Goal: Task Accomplishment & Management: Manage account settings

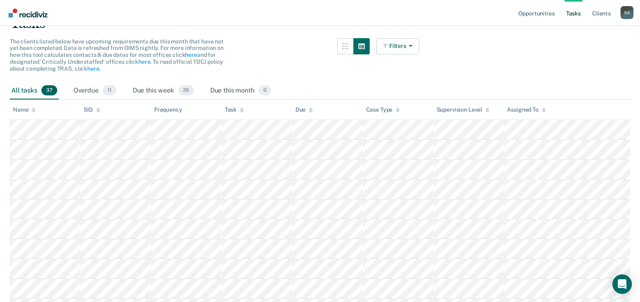
scroll to position [81, 0]
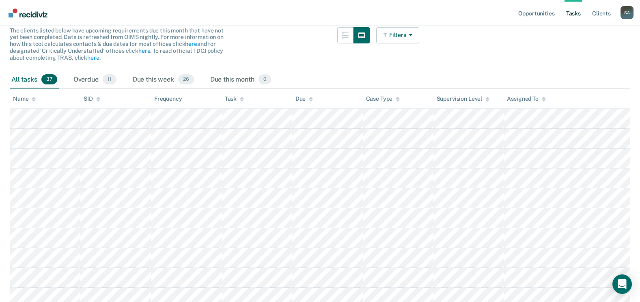
click at [33, 96] on div at bounding box center [34, 98] width 4 height 7
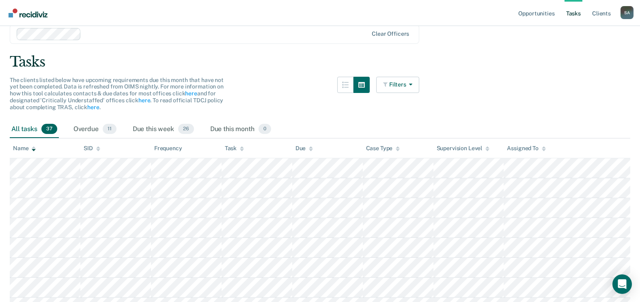
scroll to position [15, 0]
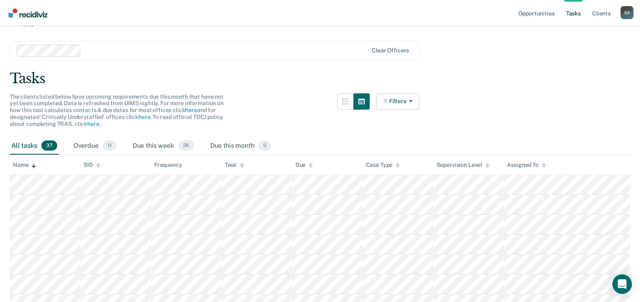
click at [33, 165] on icon at bounding box center [34, 164] width 4 height 2
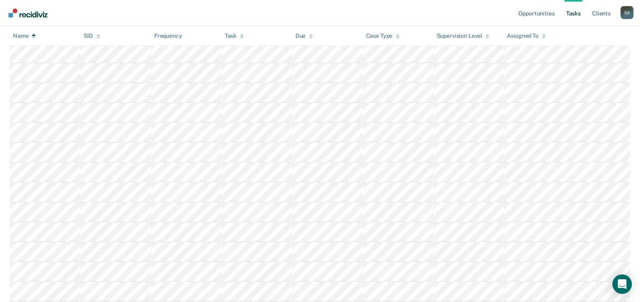
scroll to position [624, 0]
